Goal: Task Accomplishment & Management: Manage account settings

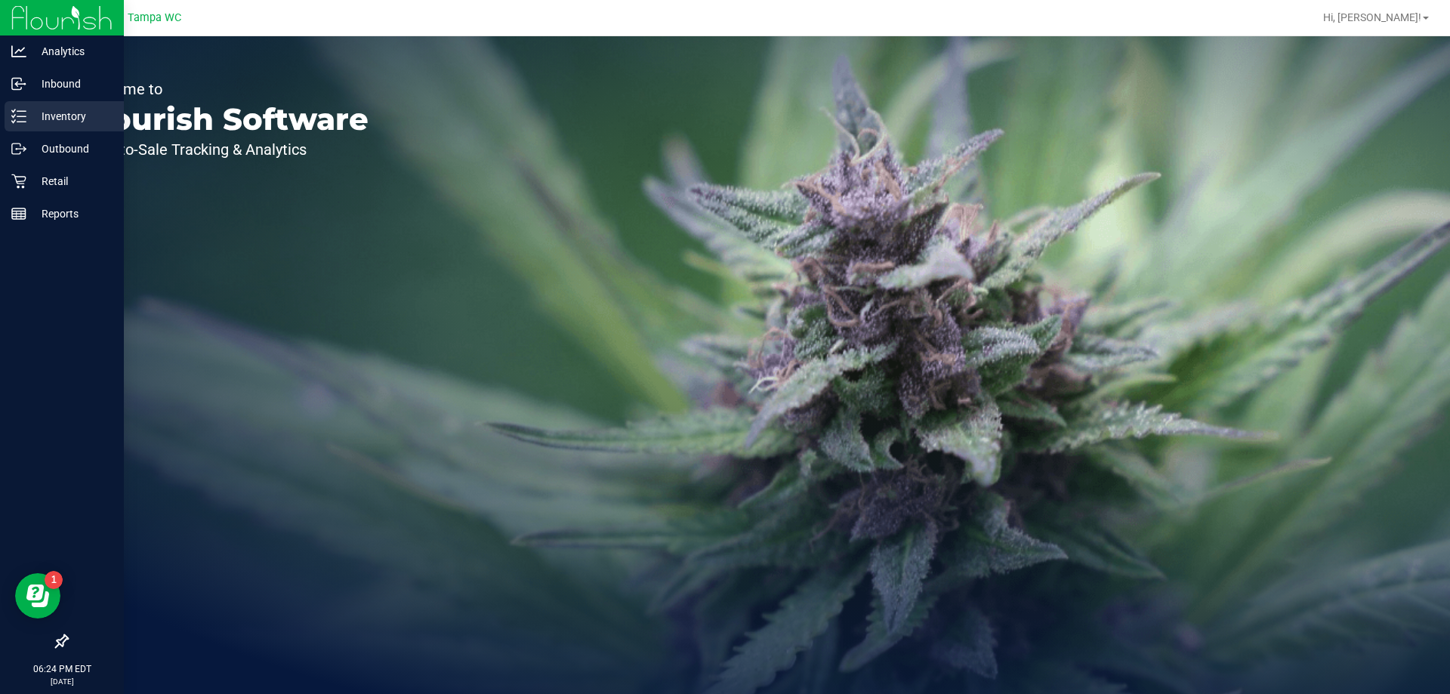
click at [41, 107] on p "Inventory" at bounding box center [71, 116] width 91 height 18
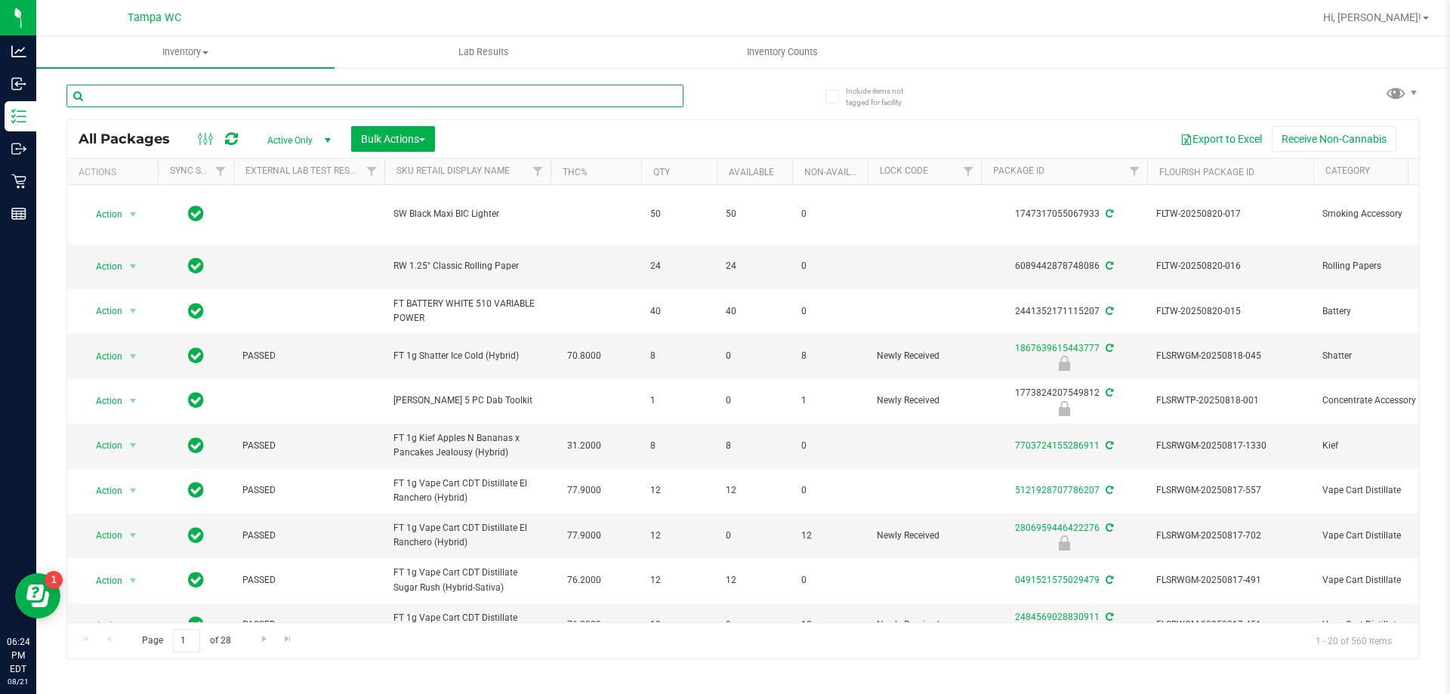
click at [265, 103] on input "text" at bounding box center [374, 96] width 617 height 23
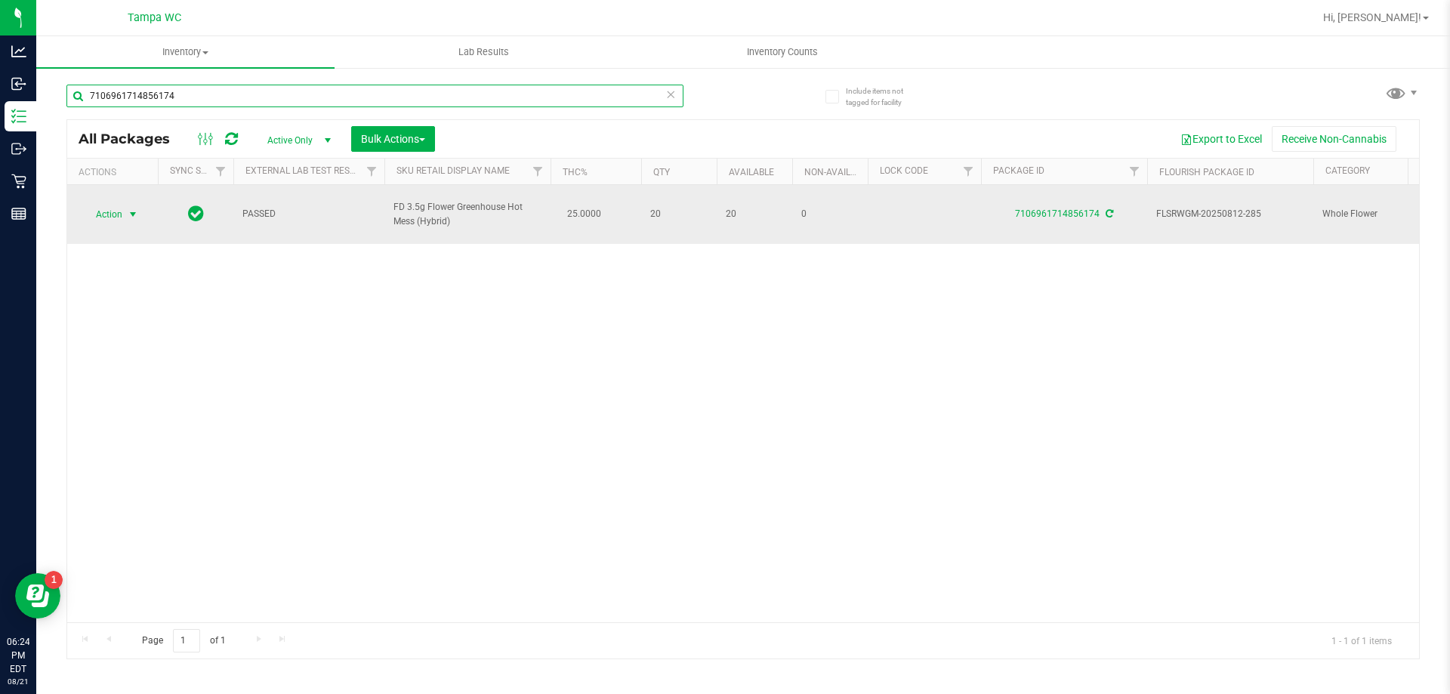
type input "7106961714856174"
click at [133, 208] on span "select" at bounding box center [133, 214] width 12 height 12
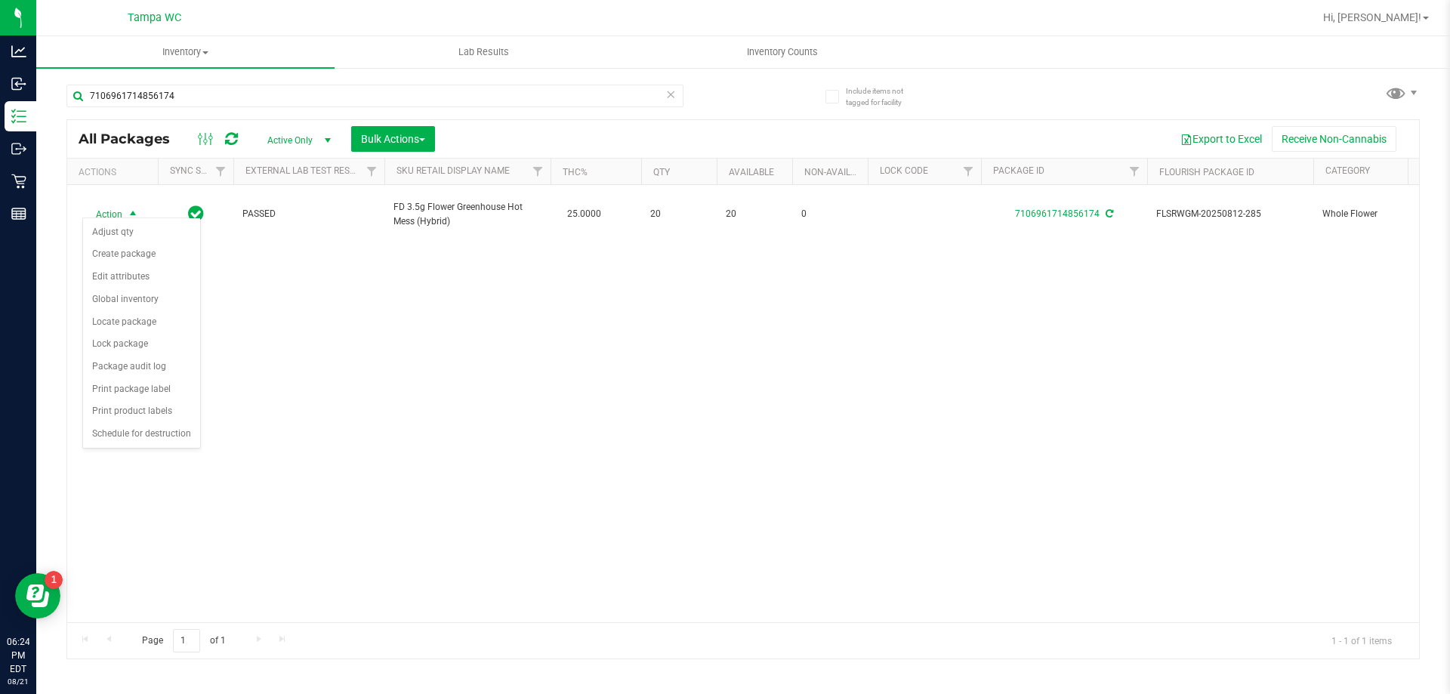
click at [376, 355] on div "Action Action Adjust qty Create package Edit attributes Global inventory Locate…" at bounding box center [743, 403] width 1352 height 437
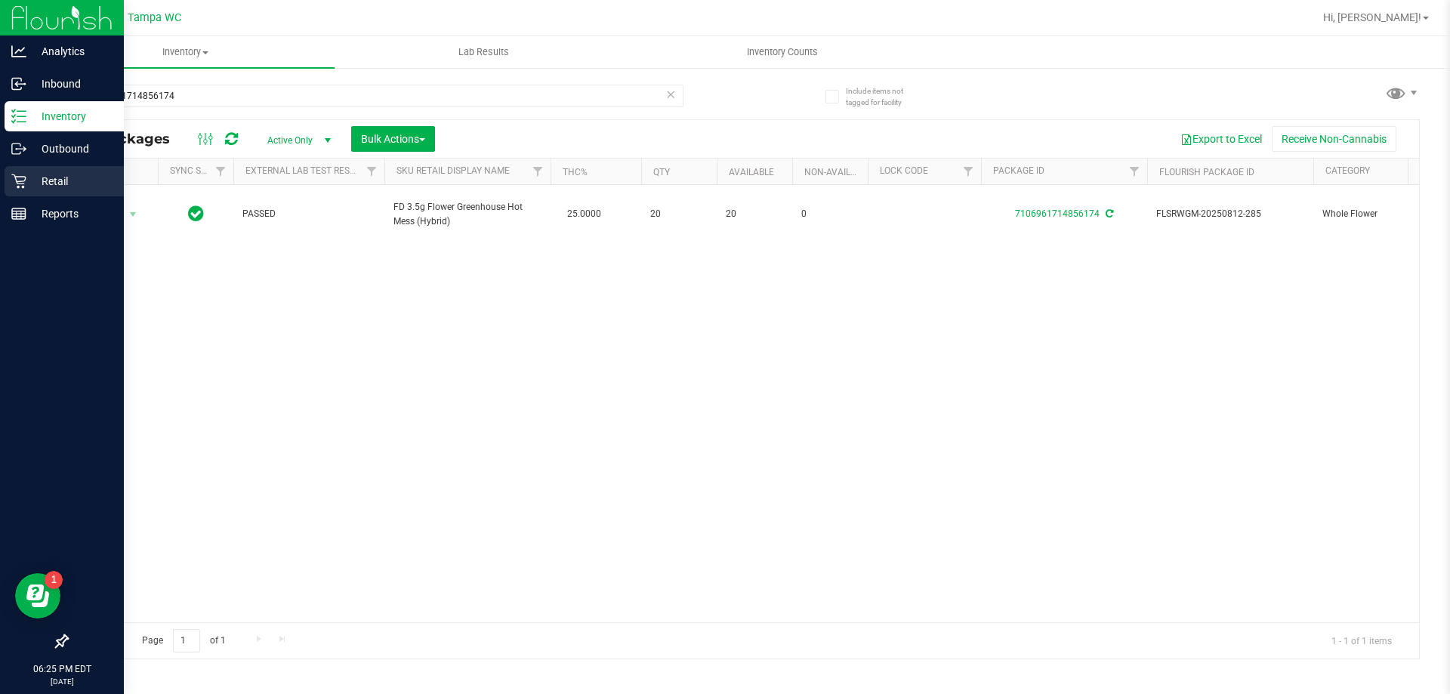
click at [43, 184] on p "Retail" at bounding box center [71, 181] width 91 height 18
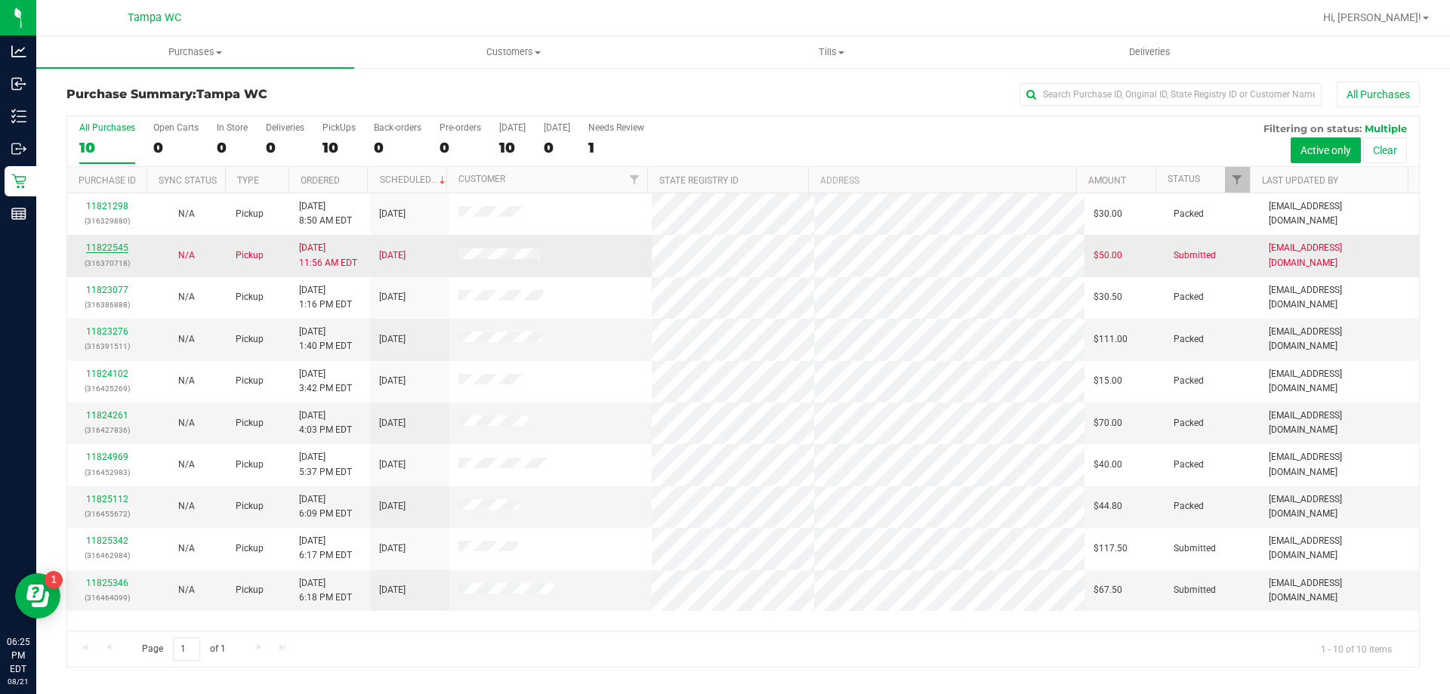
click at [120, 247] on link "11822545" at bounding box center [107, 247] width 42 height 11
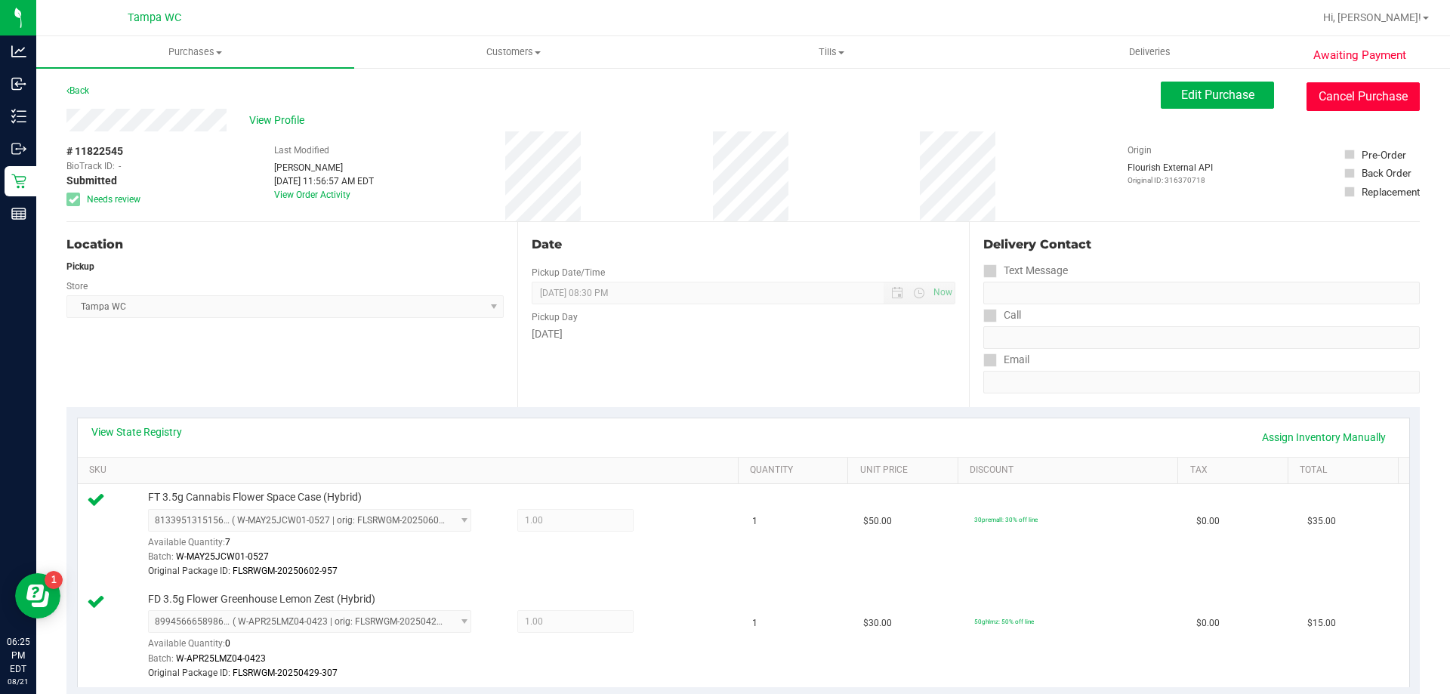
click at [1349, 100] on button "Cancel Purchase" at bounding box center [1362, 96] width 113 height 29
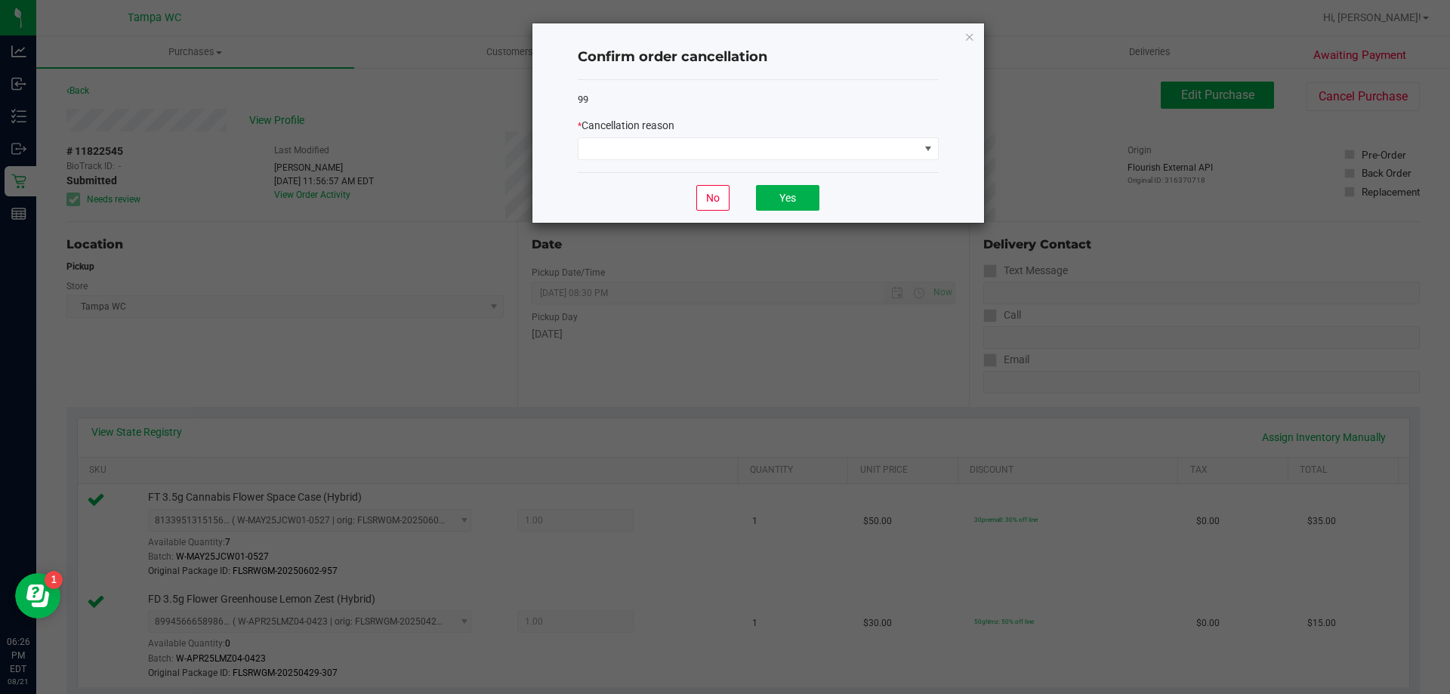
click at [815, 134] on div "* Cancellation reason" at bounding box center [758, 139] width 361 height 42
click at [816, 144] on span at bounding box center [748, 148] width 341 height 21
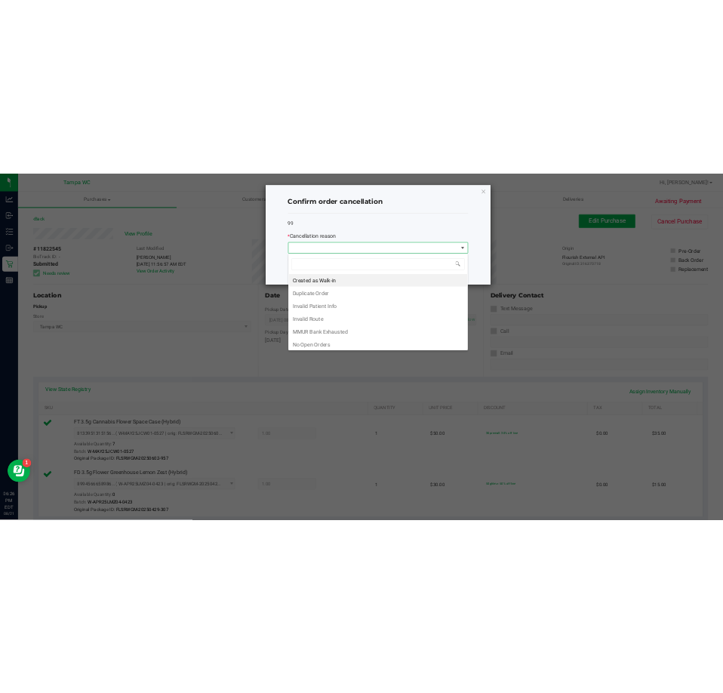
scroll to position [106, 0]
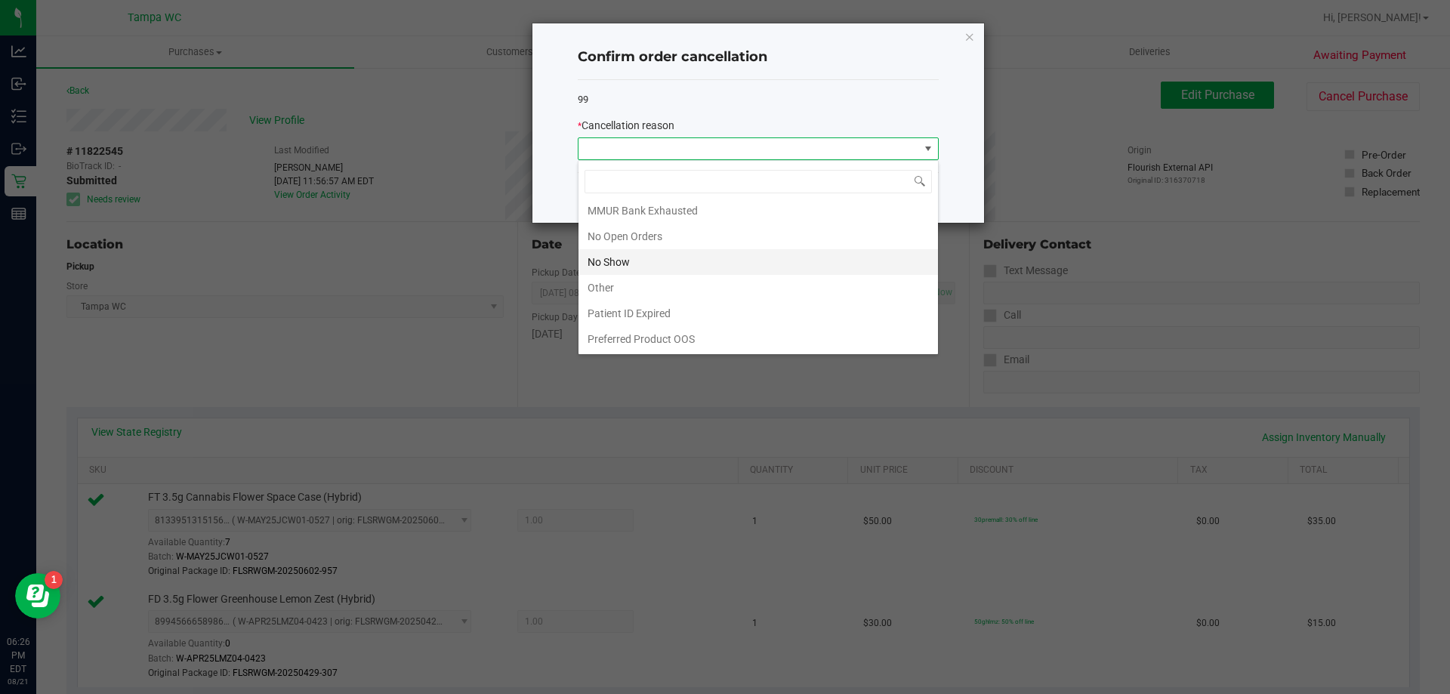
click at [655, 264] on li "No Show" at bounding box center [757, 262] width 359 height 26
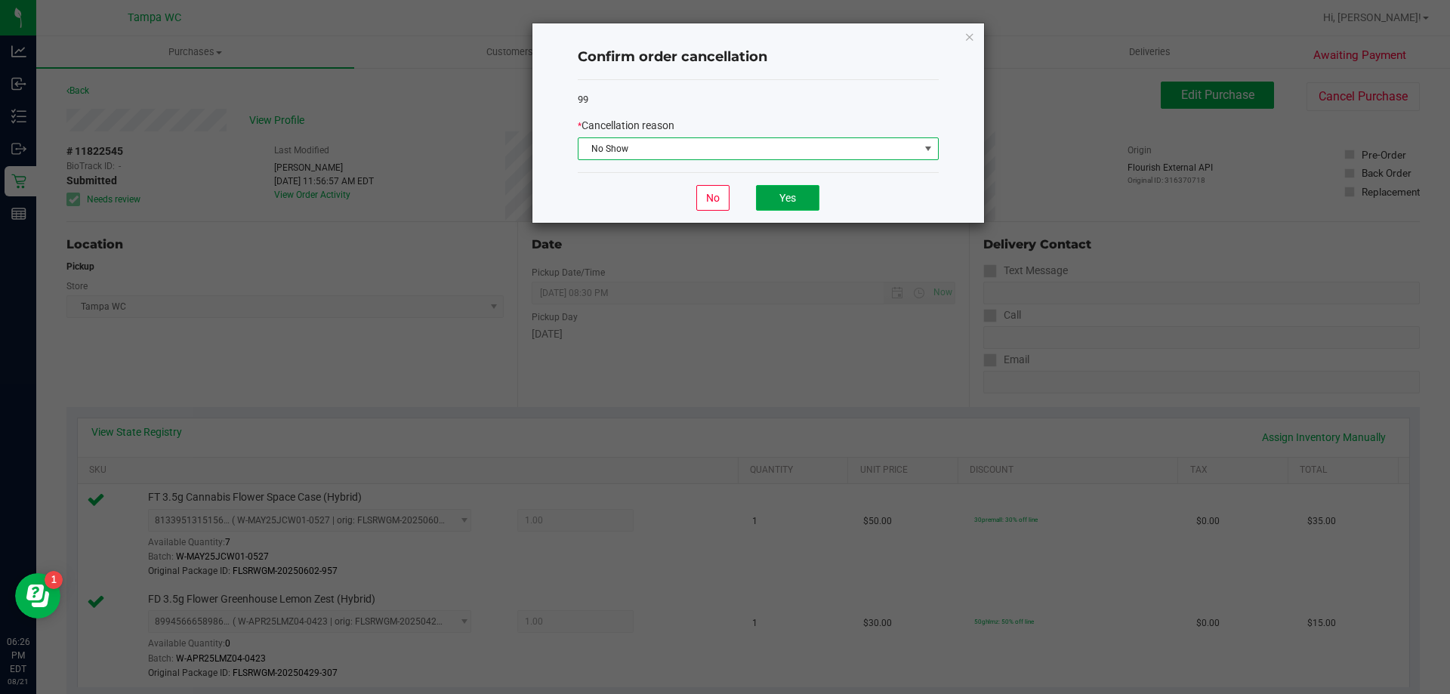
click at [787, 210] on button "Yes" at bounding box center [787, 198] width 63 height 26
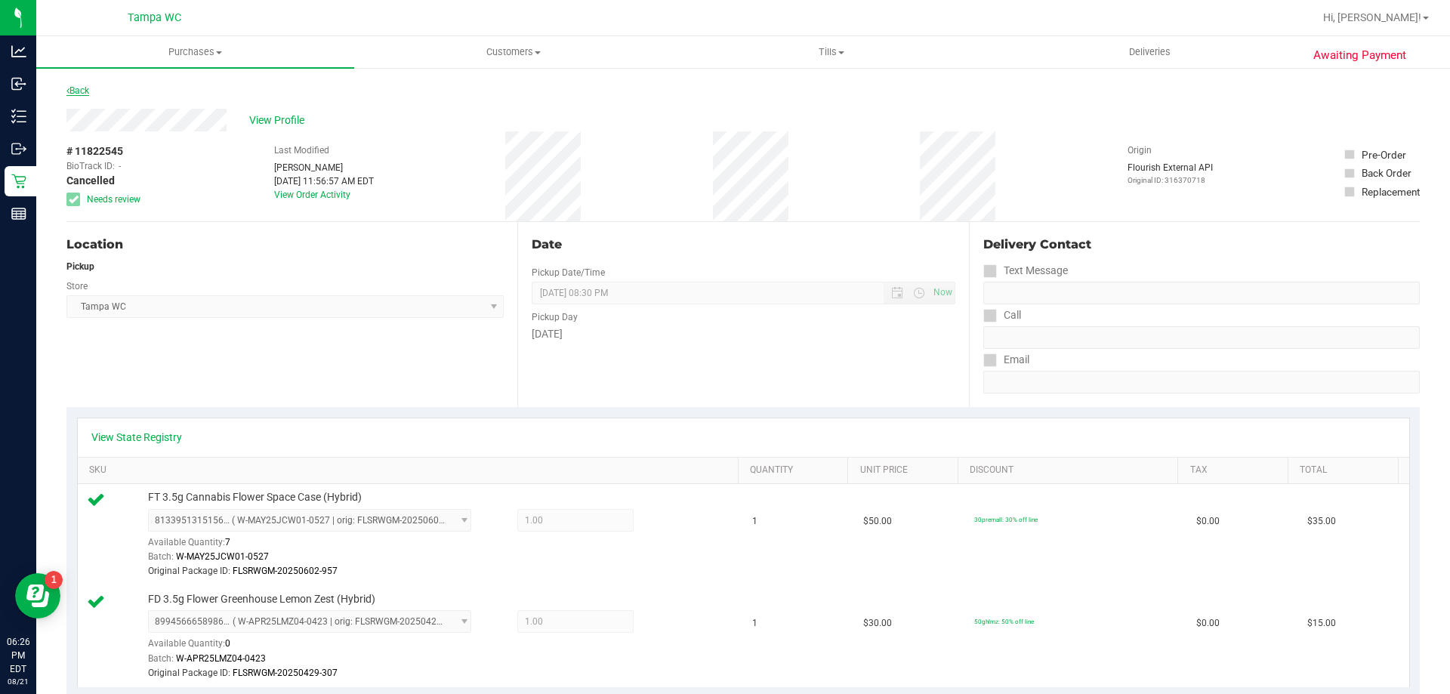
click at [87, 88] on link "Back" at bounding box center [77, 90] width 23 height 11
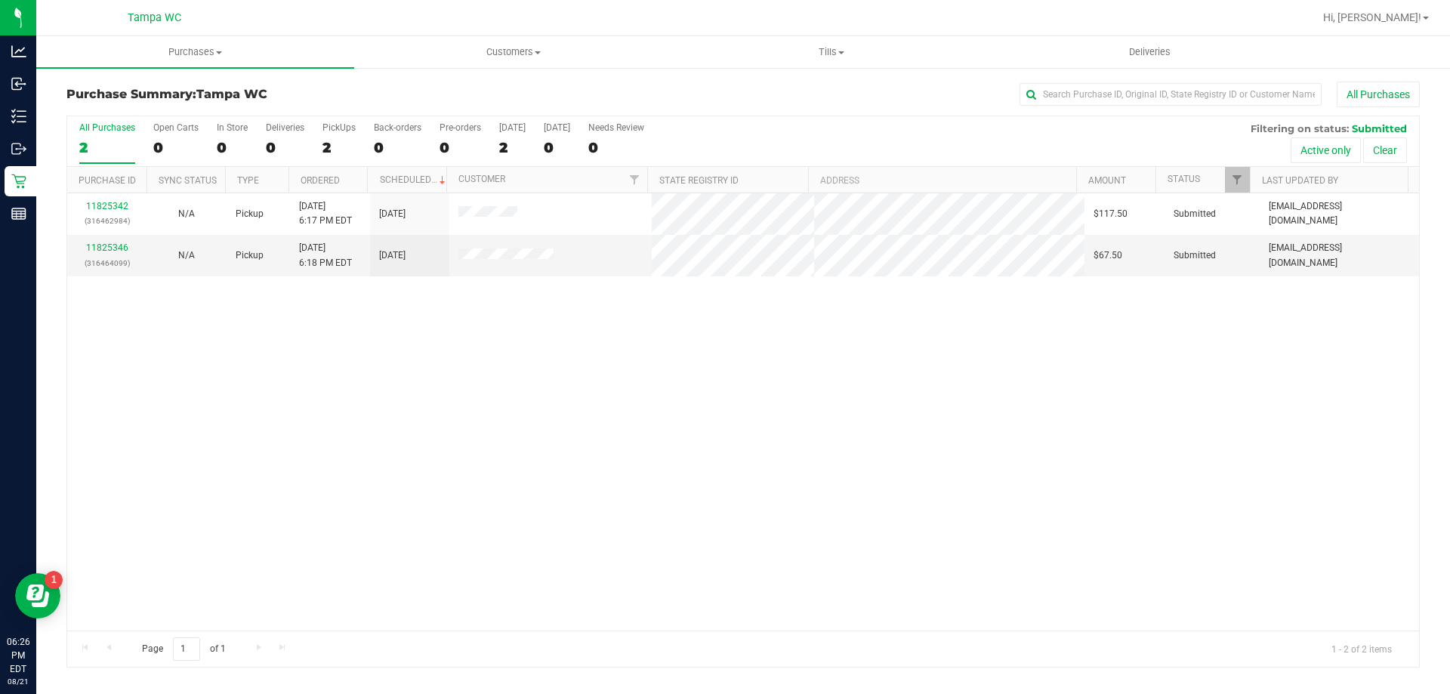
click at [421, 379] on div "11825342 (316462984) N/A Pickup [DATE] 6:17 PM EDT 8/21/2025 $117.50 Submitted …" at bounding box center [743, 411] width 1352 height 437
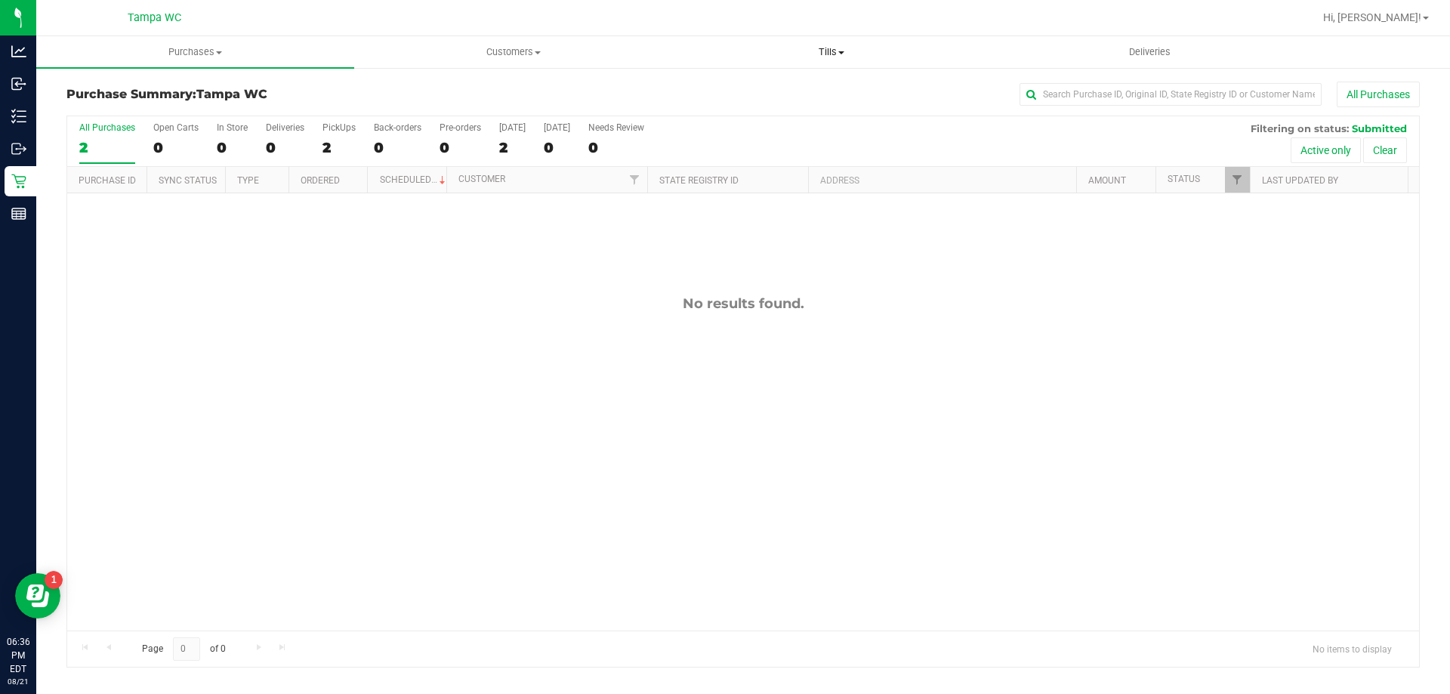
click at [814, 46] on span "Tills" at bounding box center [831, 52] width 316 height 14
click at [822, 49] on span "Tills" at bounding box center [831, 52] width 318 height 14
click at [823, 50] on span "Tills" at bounding box center [831, 52] width 318 height 14
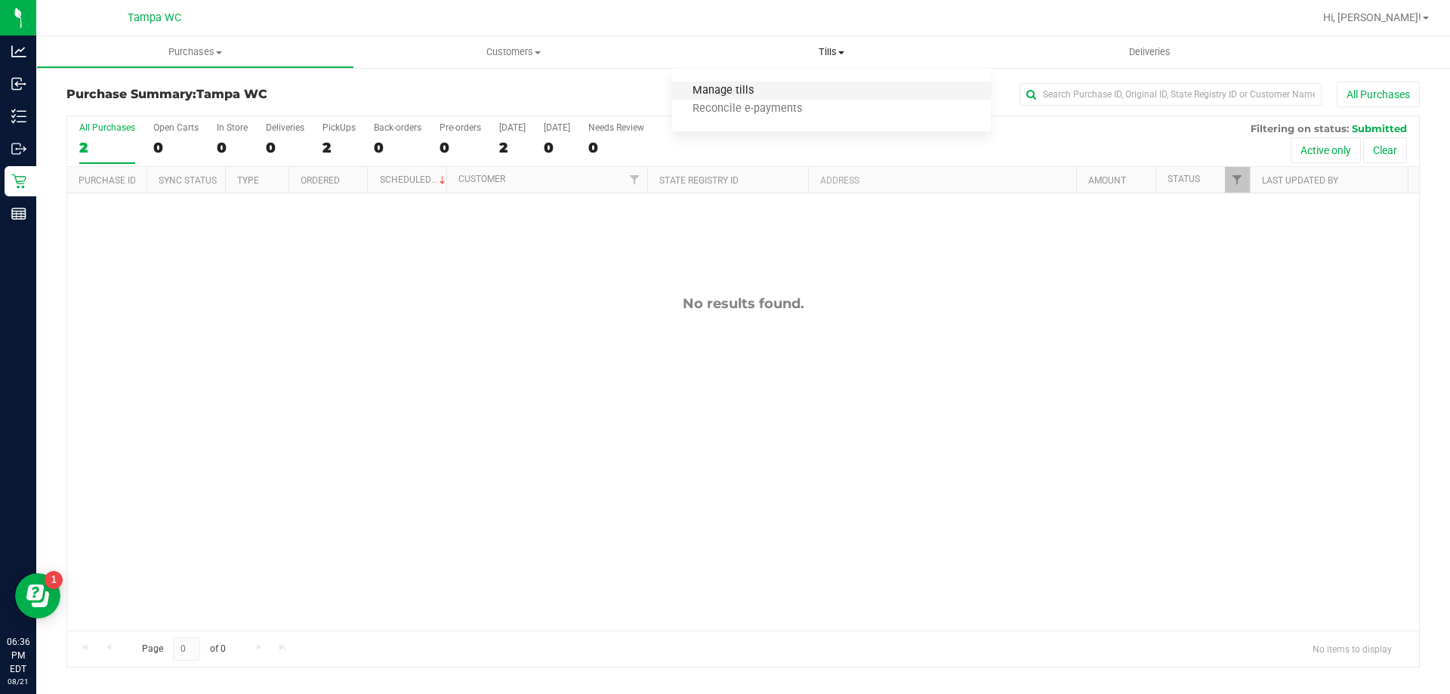
click at [744, 89] on span "Manage tills" at bounding box center [723, 91] width 102 height 13
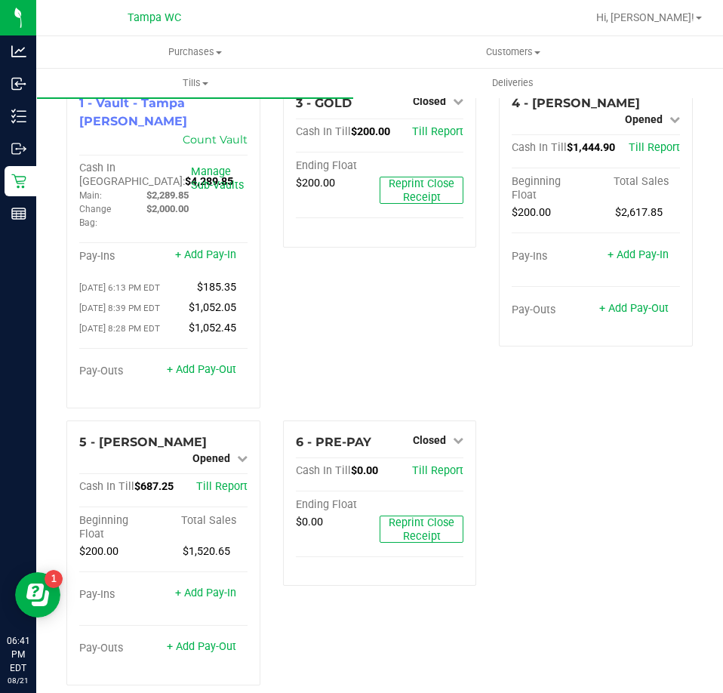
click at [328, 324] on div "3 - GOLD Closed Open Till Cash In Till $200.00 Till Report Ending Float $200.00…" at bounding box center [380, 251] width 217 height 339
click at [436, 309] on div "3 - GOLD Closed Open Till Cash In Till $200.00 Till Report Ending Float $200.00…" at bounding box center [380, 251] width 217 height 339
